Goal: Information Seeking & Learning: Learn about a topic

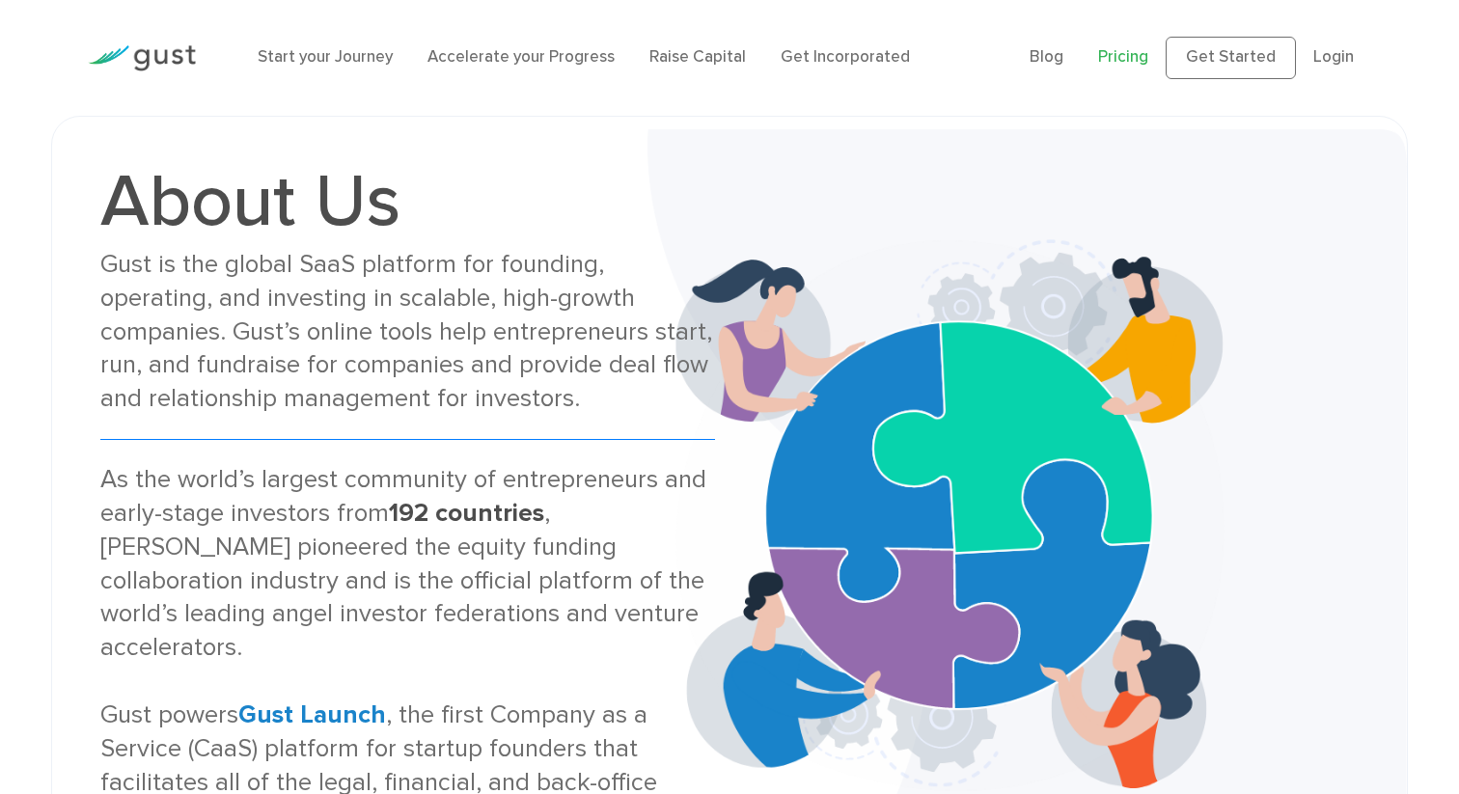
click at [1144, 59] on link "Pricing" at bounding box center [1123, 56] width 50 height 19
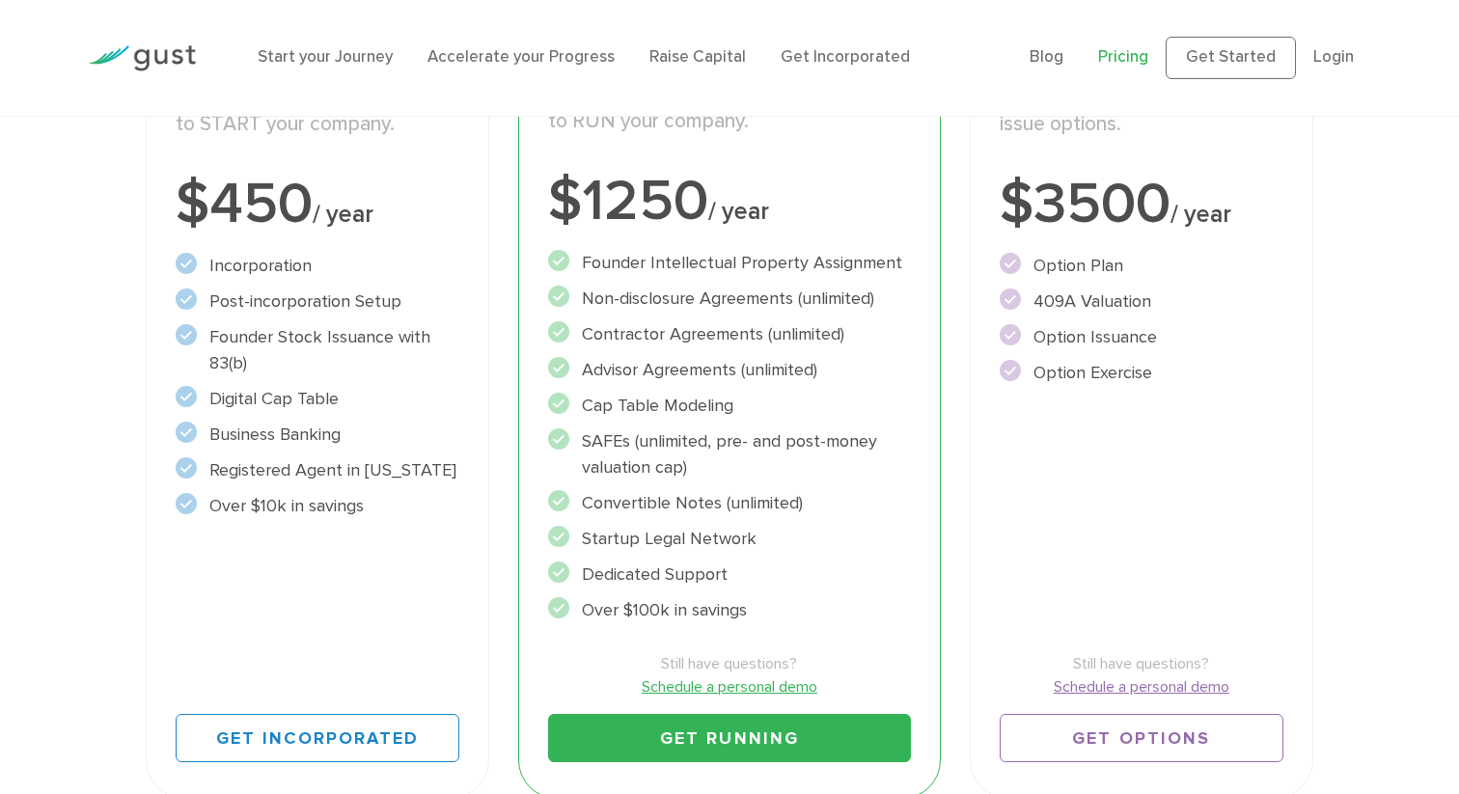
scroll to position [421, 0]
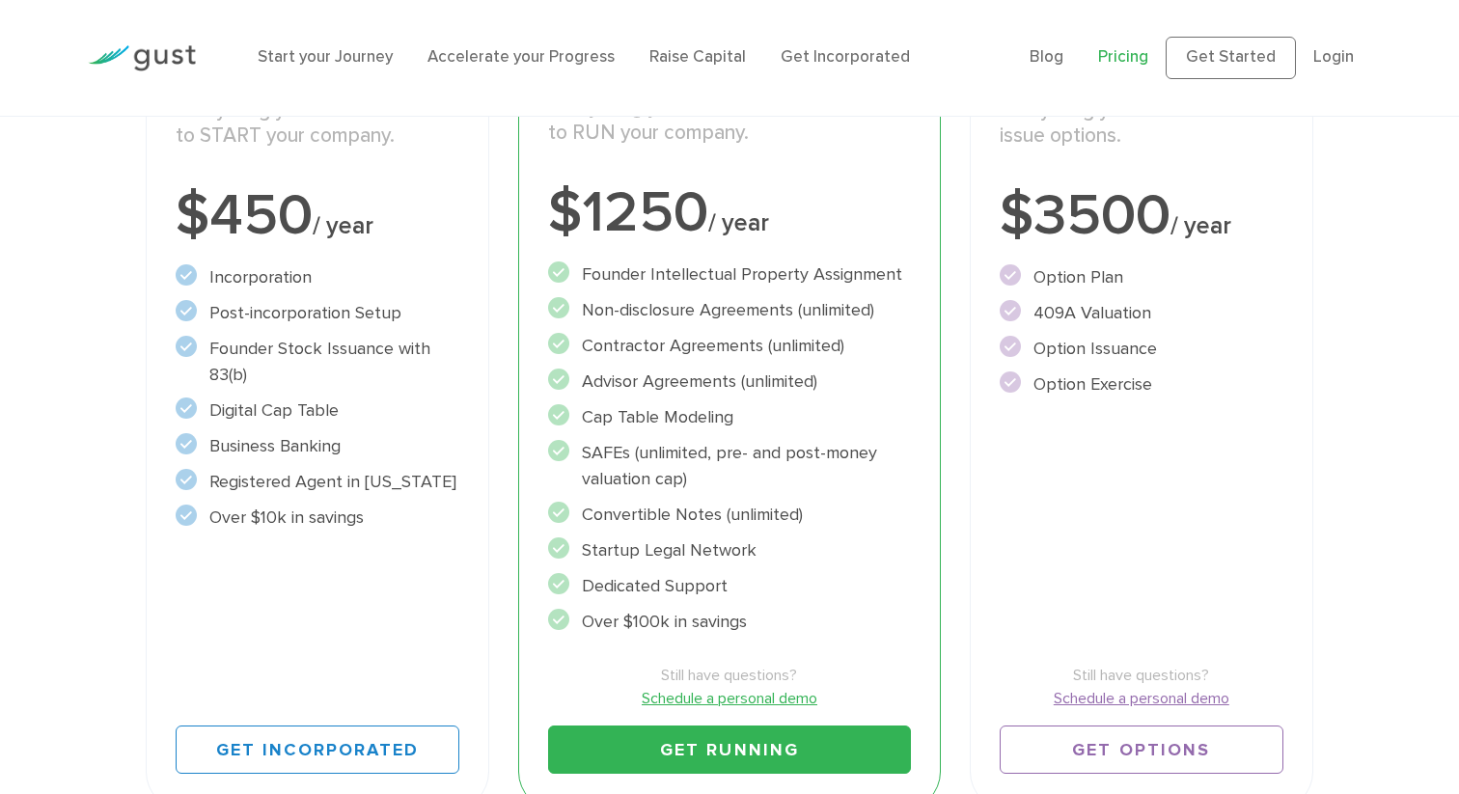
click at [715, 275] on li "Founder Intellectual Property Assignment" at bounding box center [729, 274] width 362 height 26
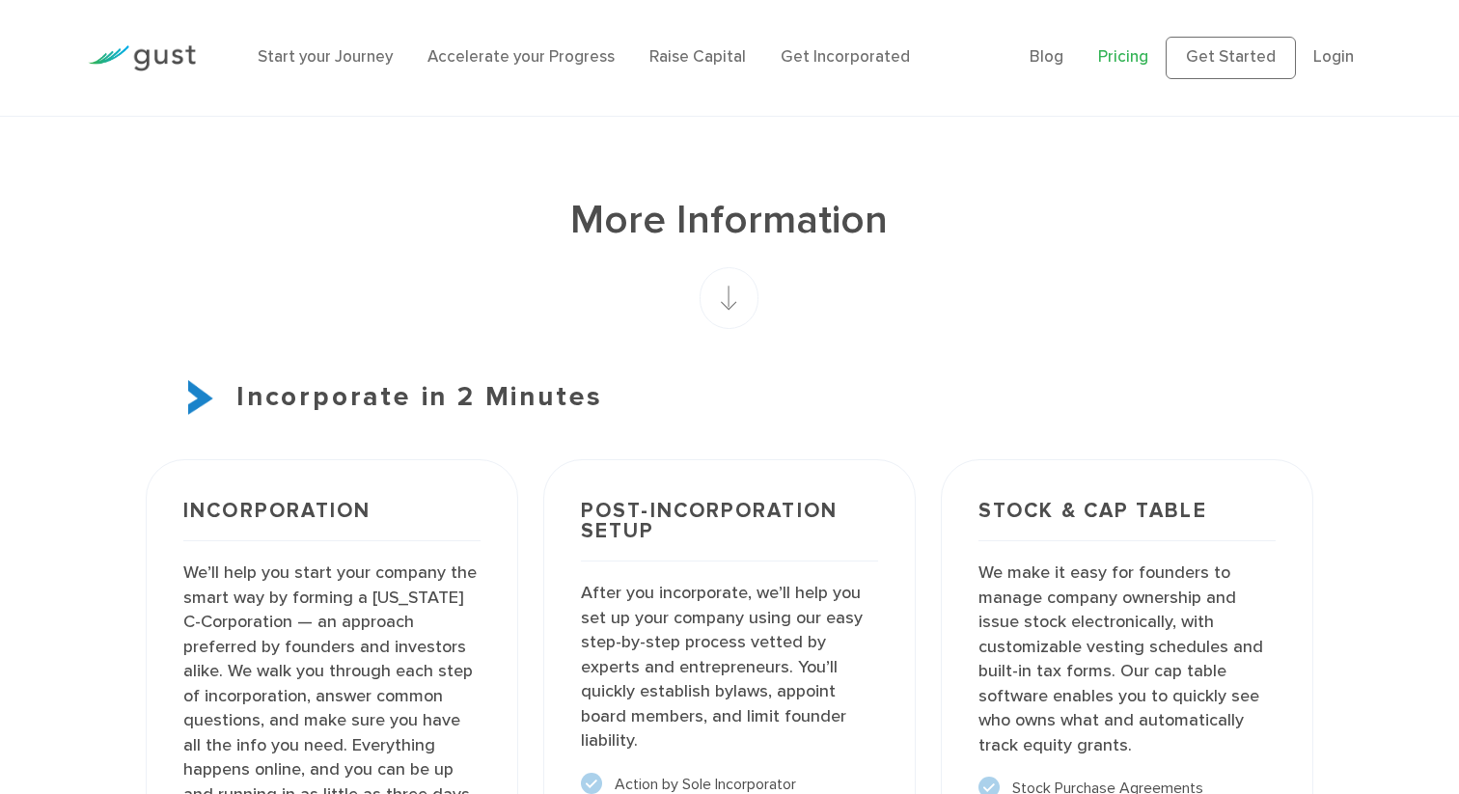
scroll to position [1151, 0]
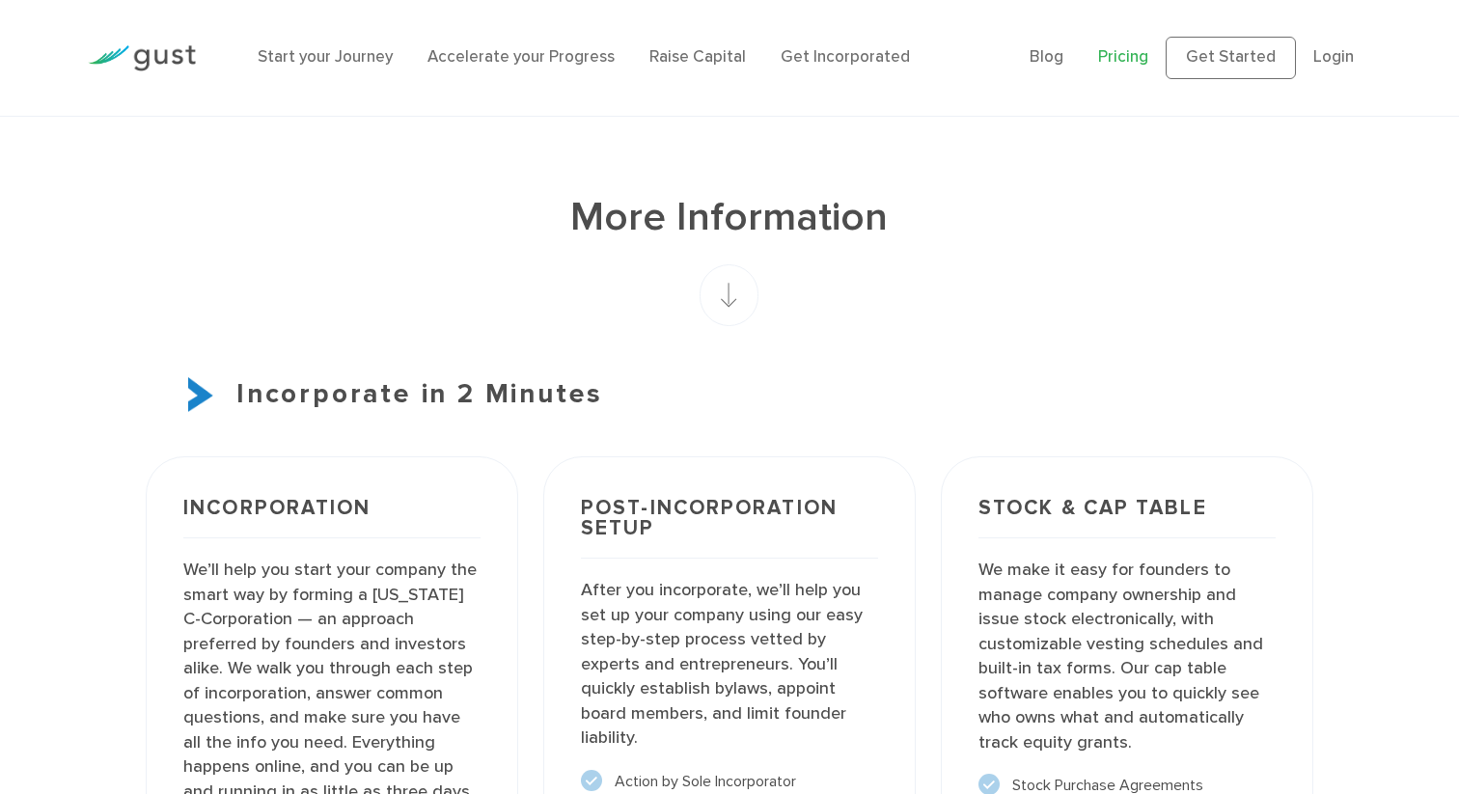
click at [734, 299] on rect at bounding box center [728, 295] width 59 height 62
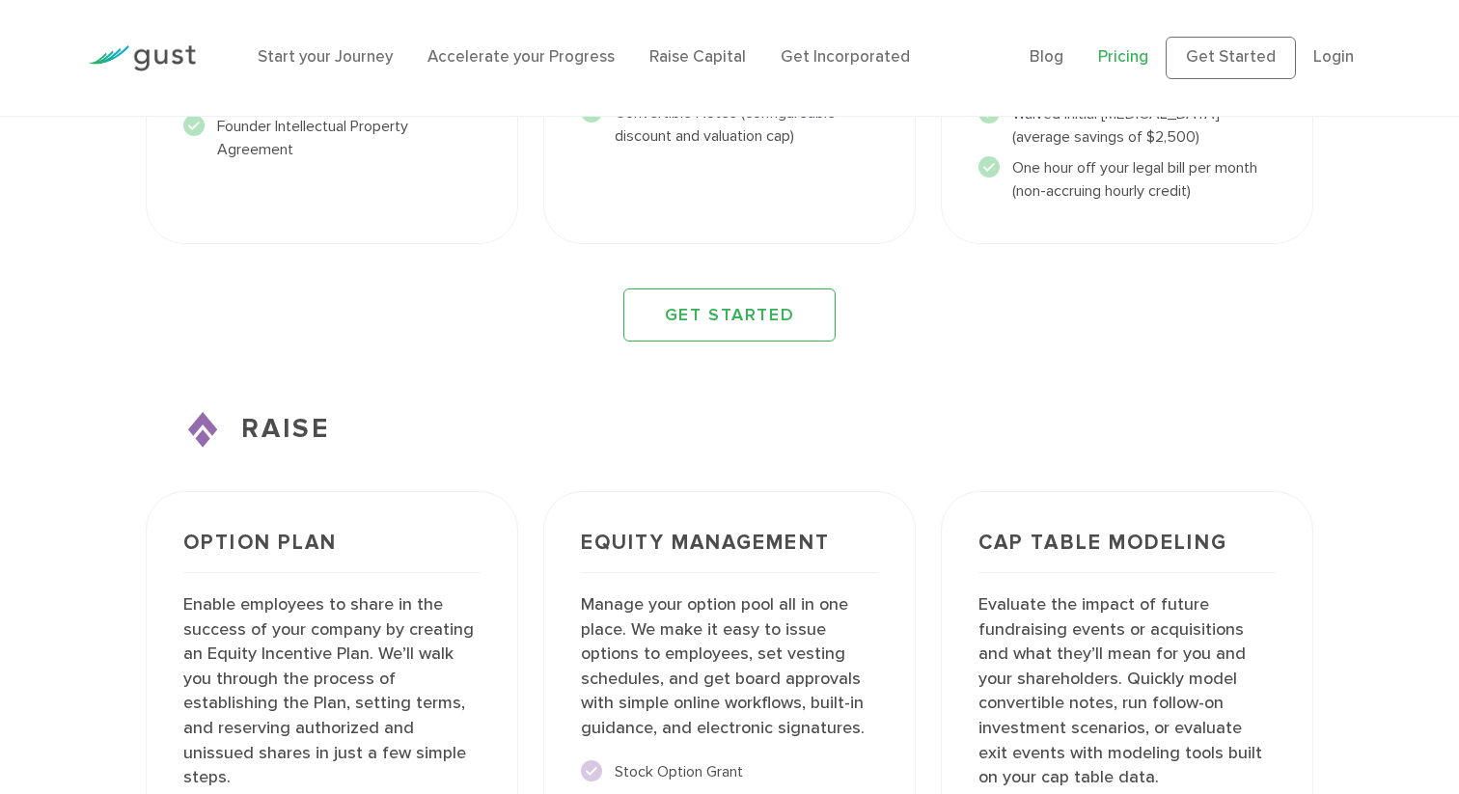
scroll to position [2727, 0]
